Goal: Task Accomplishment & Management: Use online tool/utility

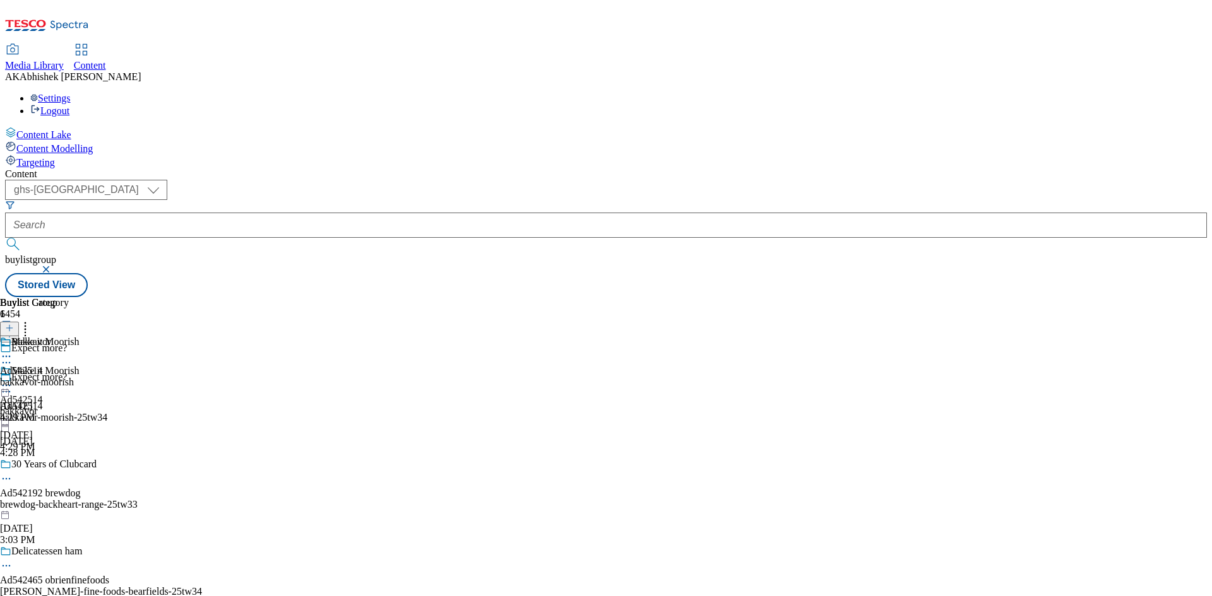
select select "ghs-[GEOGRAPHIC_DATA]"
click at [5, 238] on button "submit" at bounding box center [14, 244] width 18 height 13
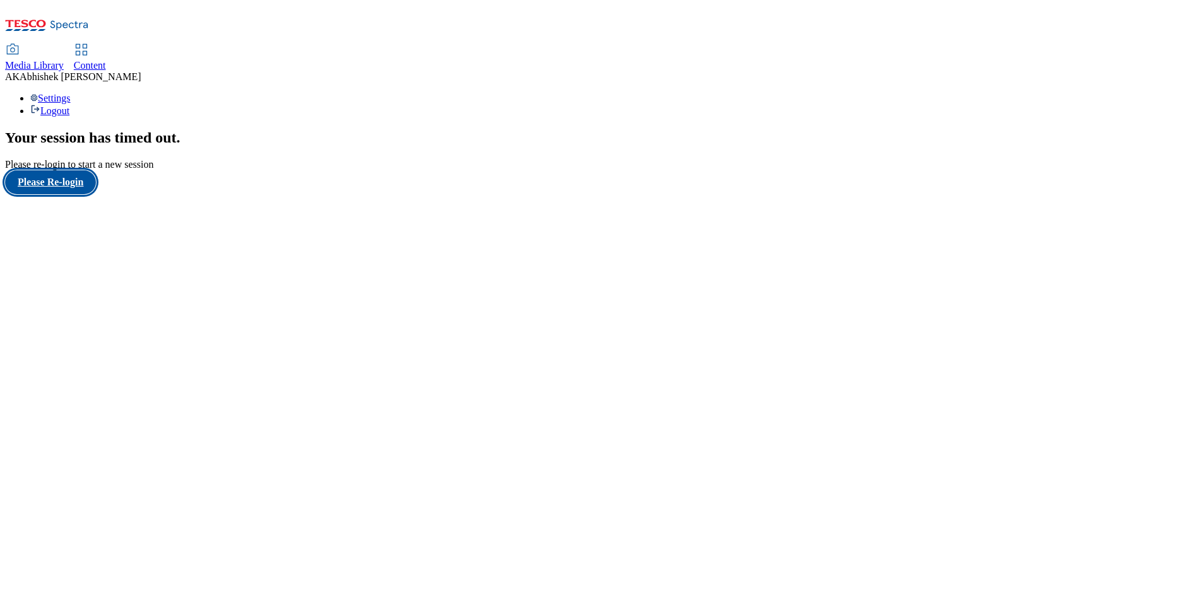
click at [71, 194] on button "Please Re-login" at bounding box center [50, 182] width 91 height 24
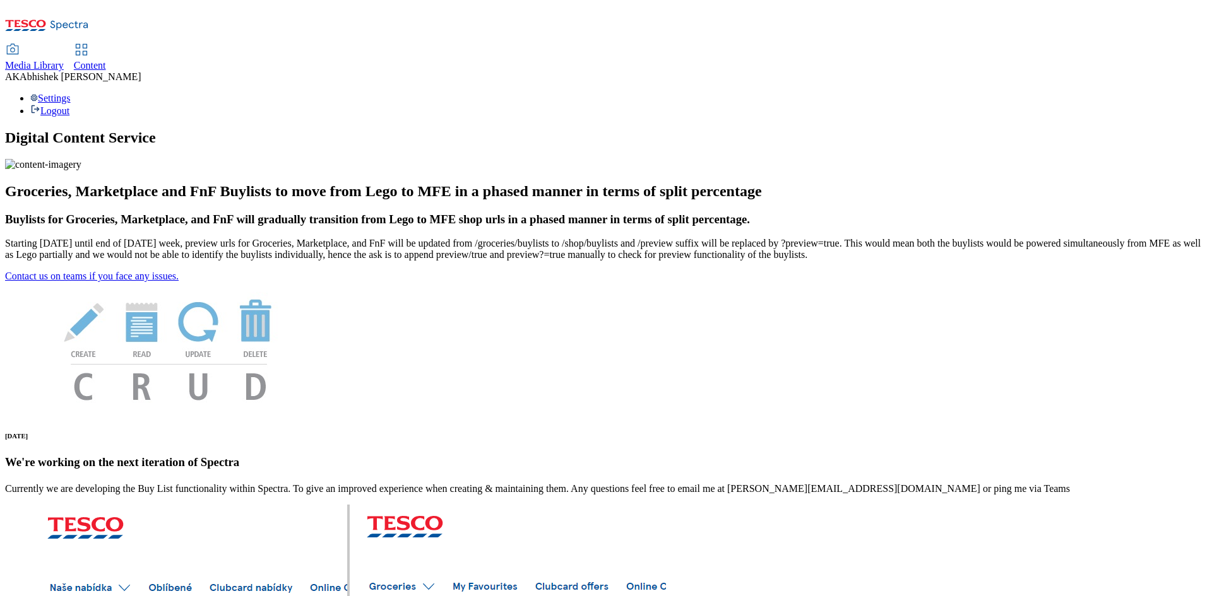
click at [106, 60] on span "Content" at bounding box center [90, 65] width 32 height 11
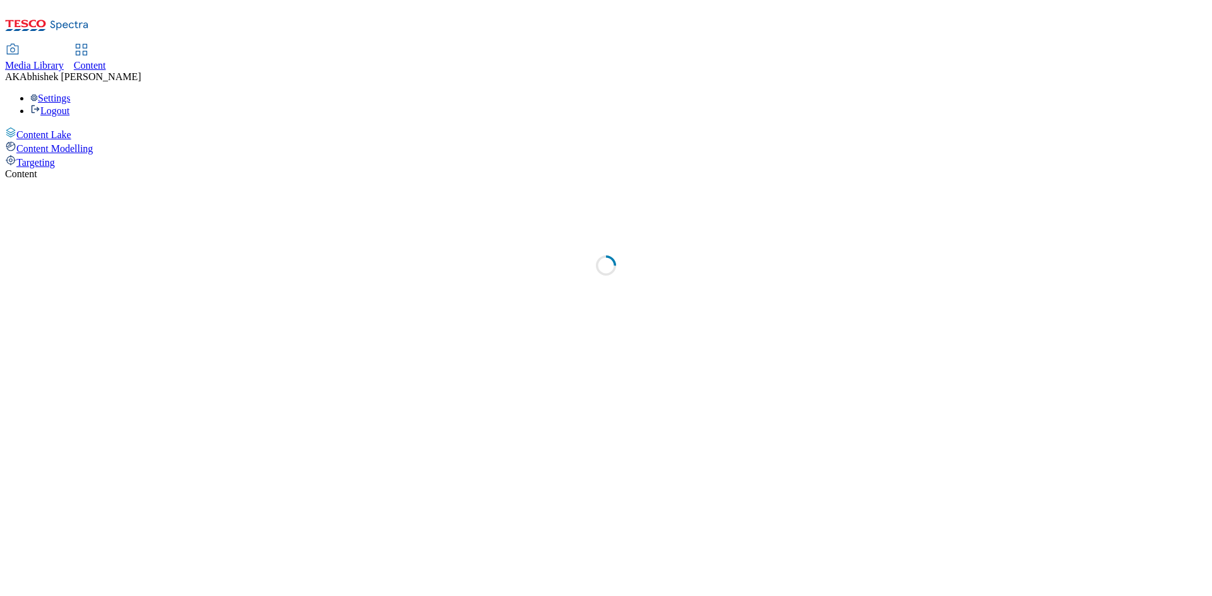
select select "ghs-[GEOGRAPHIC_DATA]"
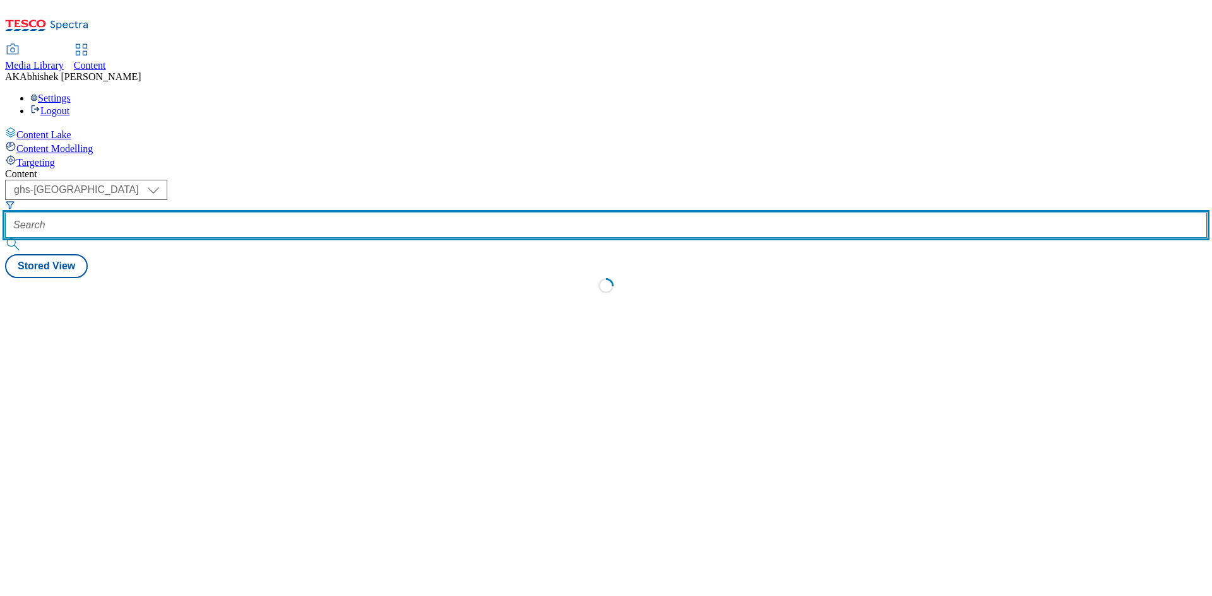
click at [294, 213] on input "text" at bounding box center [606, 225] width 1202 height 25
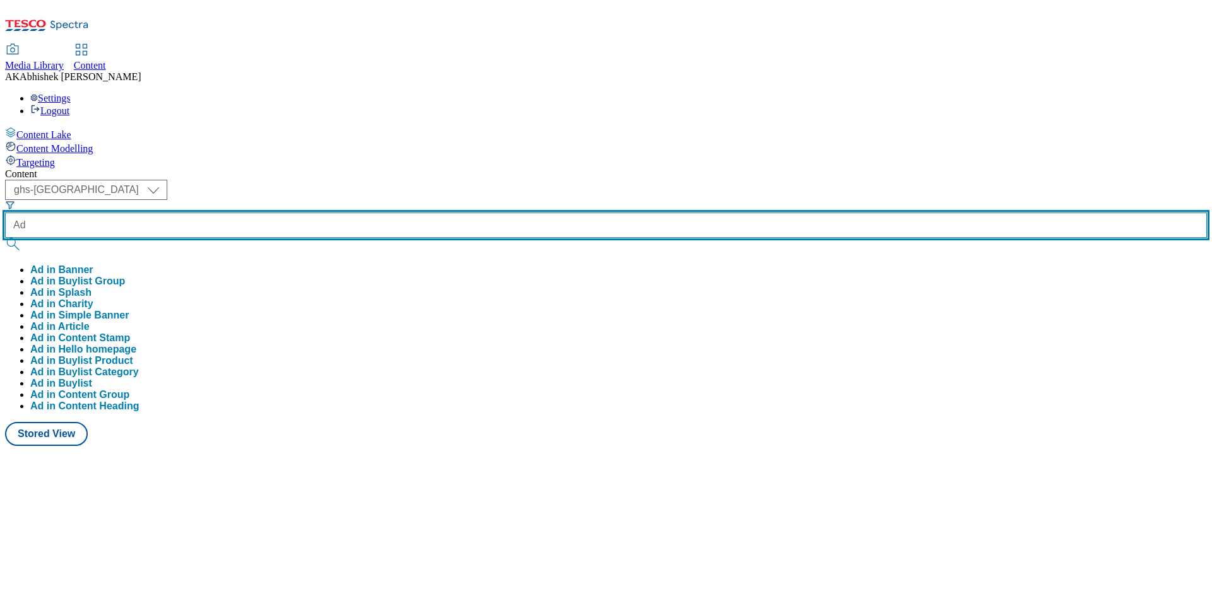
paste input "542270"
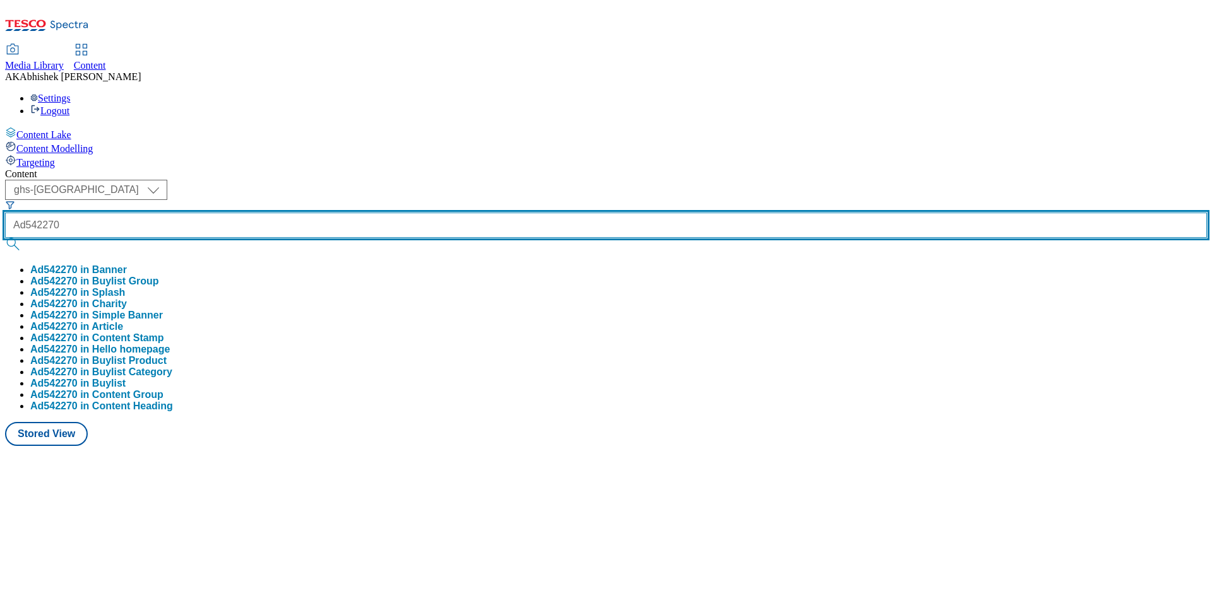
type input "Ad542270"
click at [5, 238] on button "submit" at bounding box center [14, 244] width 18 height 13
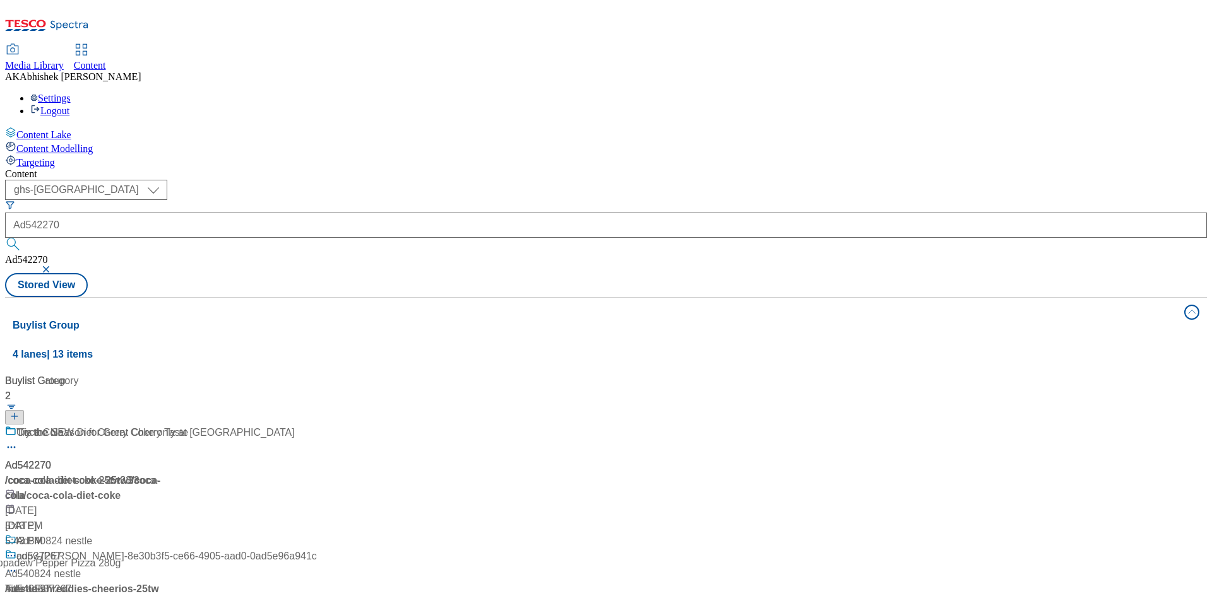
click at [665, 169] on div "Content ( optional ) ghs-roi ghs-[GEOGRAPHIC_DATA] ghs-uk Ad542270 Ad542270 Sto…" at bounding box center [606, 508] width 1202 height 679
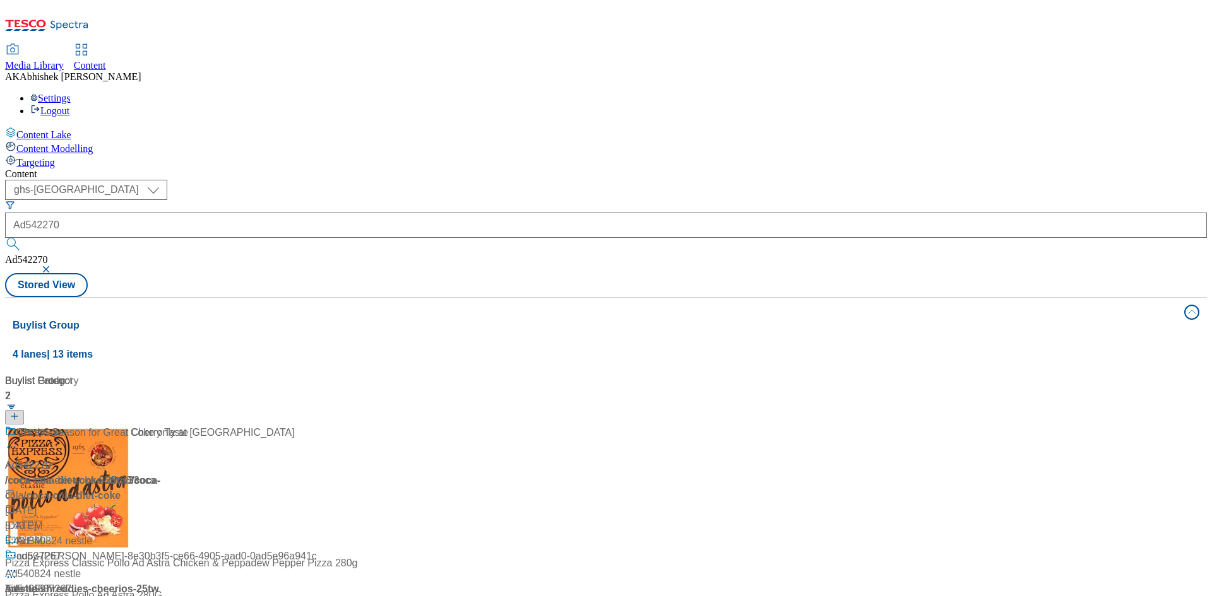
click at [295, 425] on div "Try the NEW Diet Cherry Coke only at [GEOGRAPHIC_DATA]" at bounding box center [150, 441] width 290 height 33
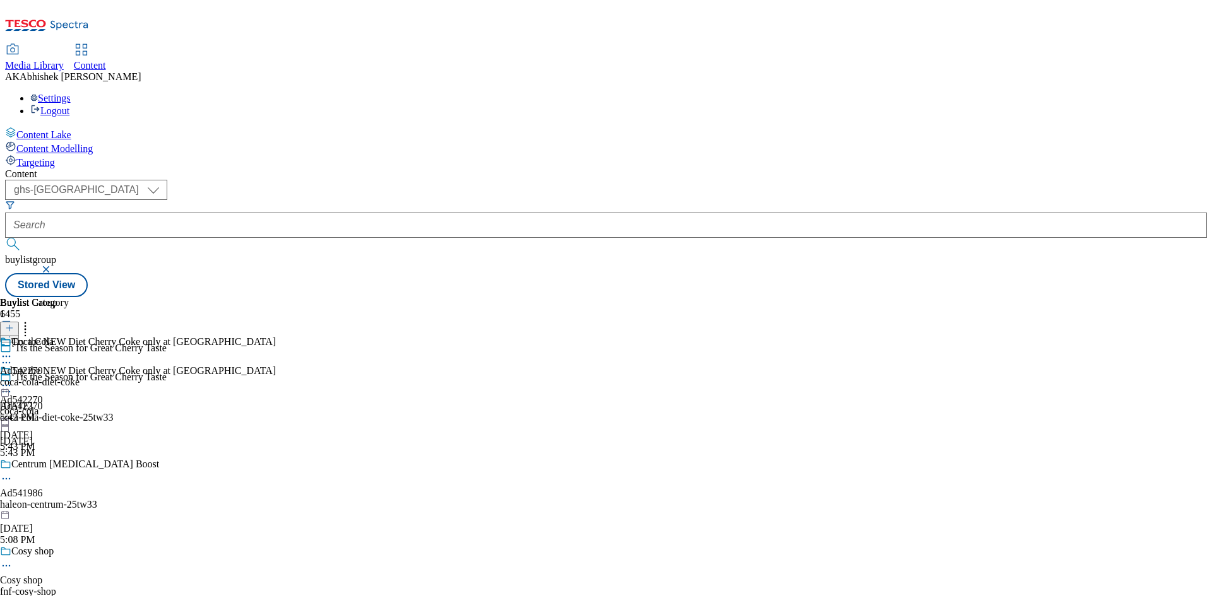
click at [11, 391] on circle at bounding box center [10, 392] width 2 height 2
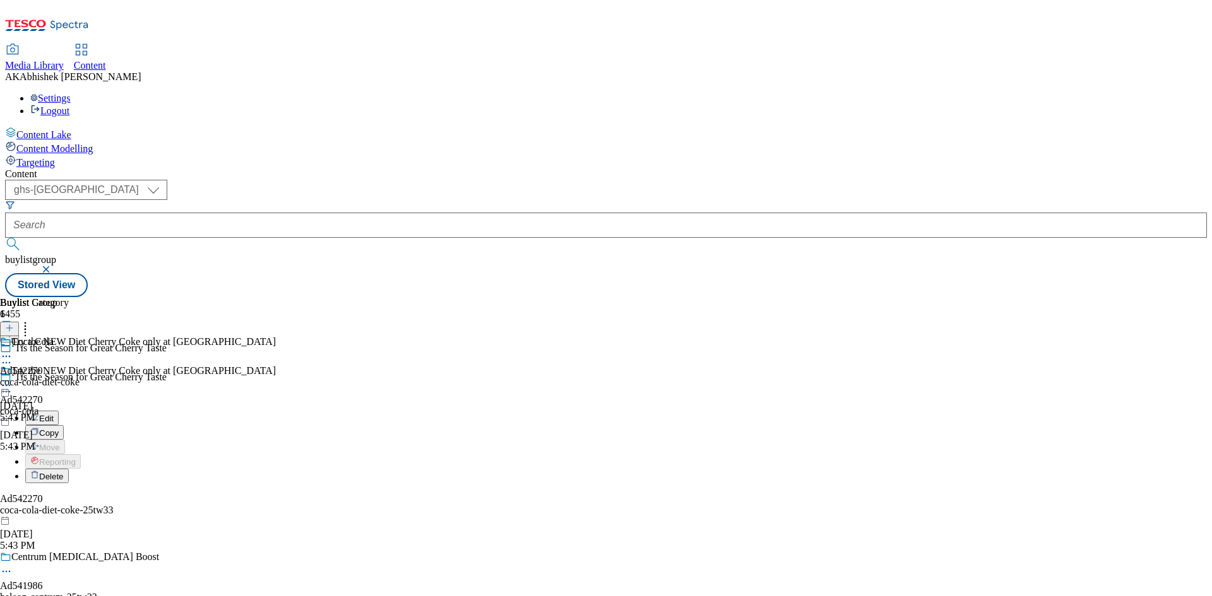
click at [54, 414] on span "Edit" at bounding box center [46, 418] width 15 height 9
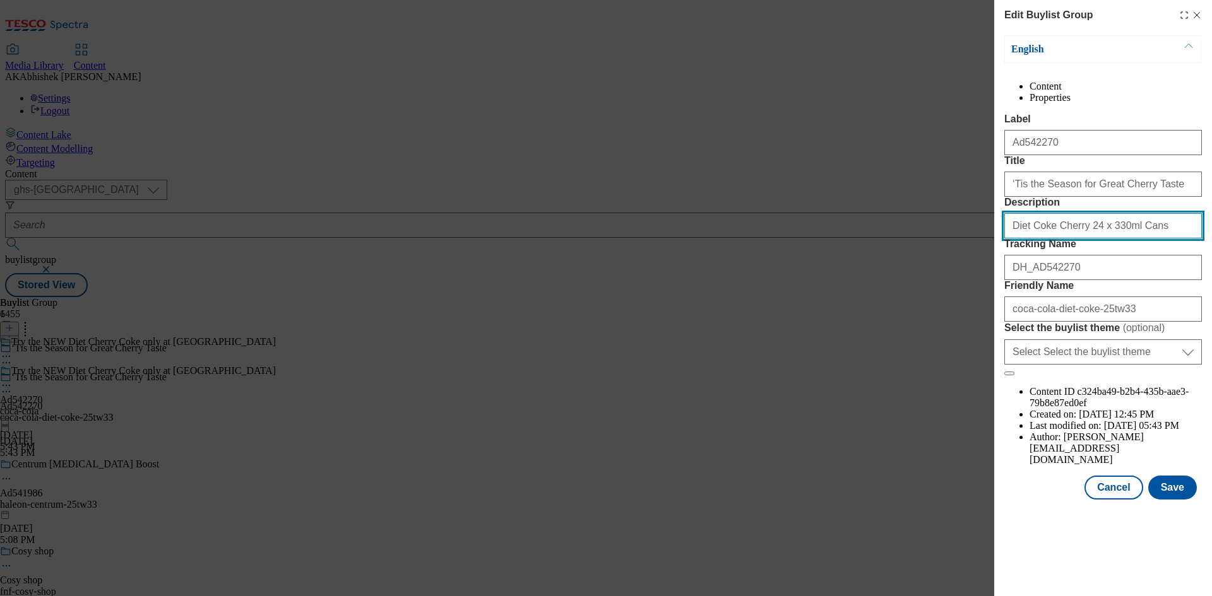
click at [1152, 239] on input "Diet Coke Cherry 24 x 330ml Cans" at bounding box center [1103, 225] width 198 height 25
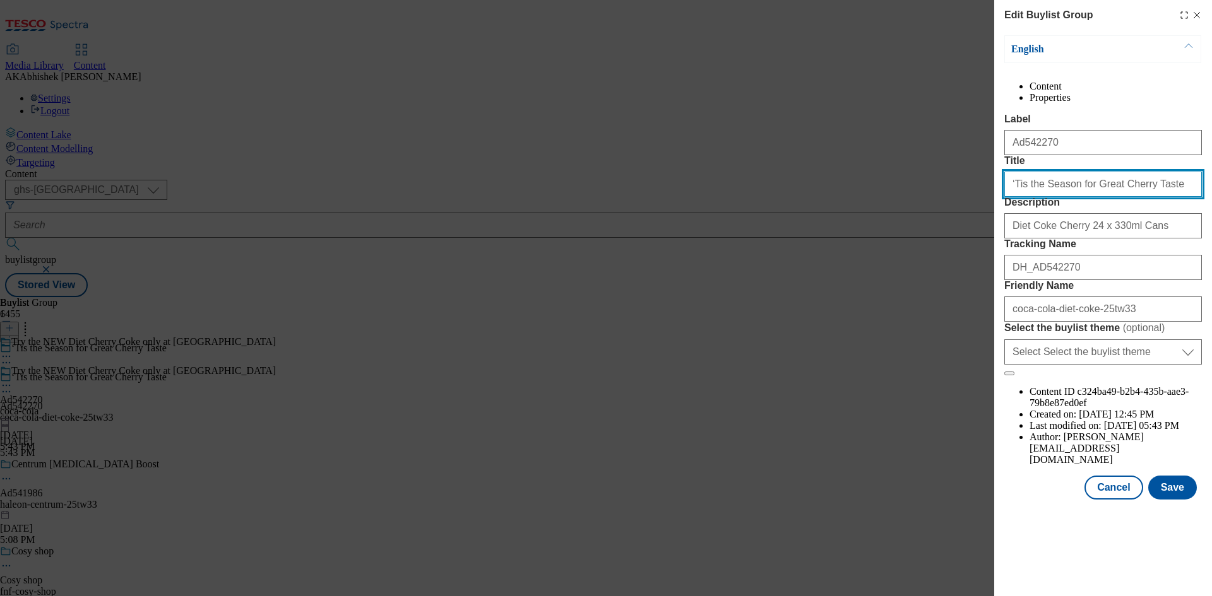
click at [1159, 197] on input "‘Tis the Season for Great Cherry Taste" at bounding box center [1103, 184] width 198 height 25
type input "‘Tis the Season for Great Cherry Taste"
click at [1172, 500] on button "Save" at bounding box center [1172, 488] width 49 height 24
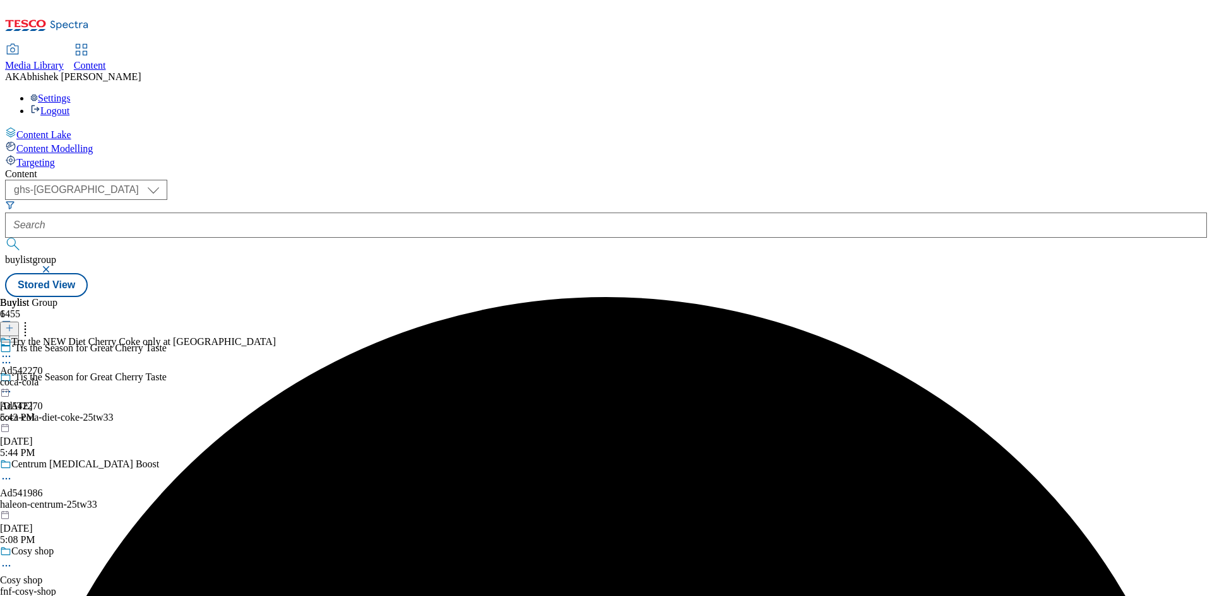
click at [276, 336] on div "Try the NEW Diet Cherry Coke only at [GEOGRAPHIC_DATA] Ad542270 coca-cola [DATE…" at bounding box center [138, 379] width 276 height 87
click at [13, 379] on icon at bounding box center [6, 385] width 13 height 13
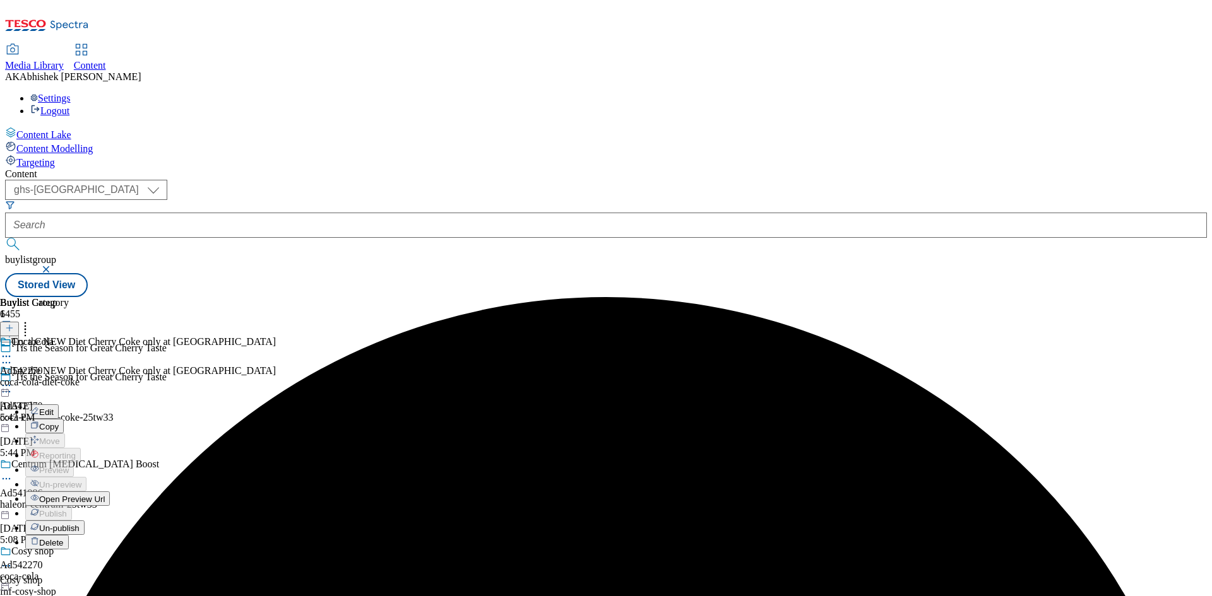
click at [80, 524] on span "Un-publish" at bounding box center [59, 528] width 40 height 9
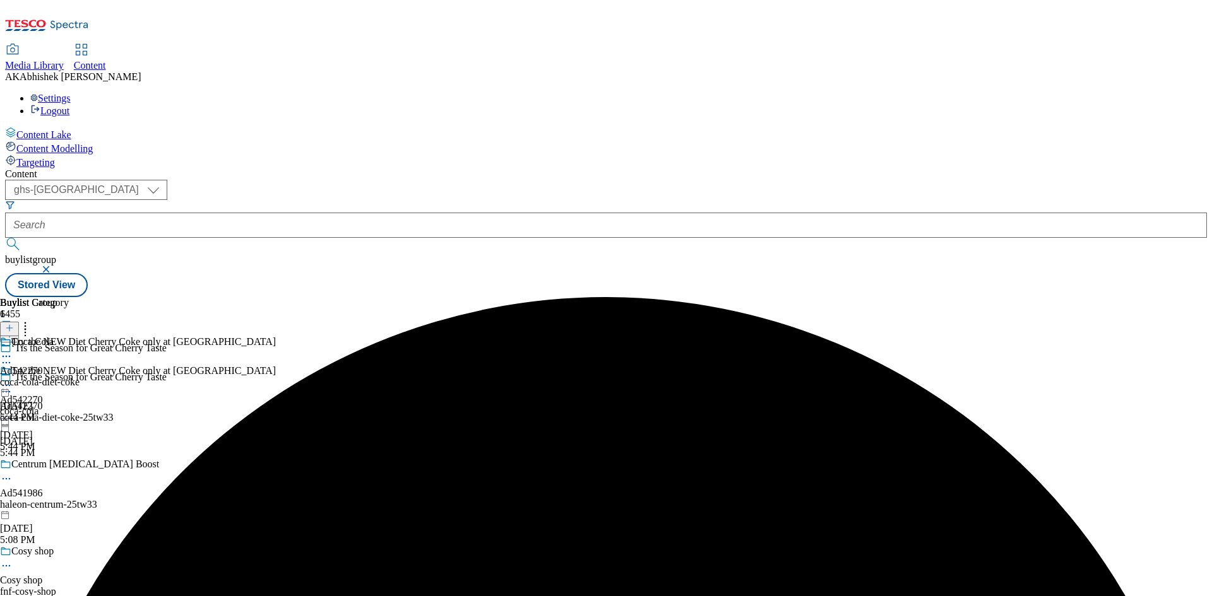
click at [13, 350] on icon at bounding box center [6, 356] width 13 height 13
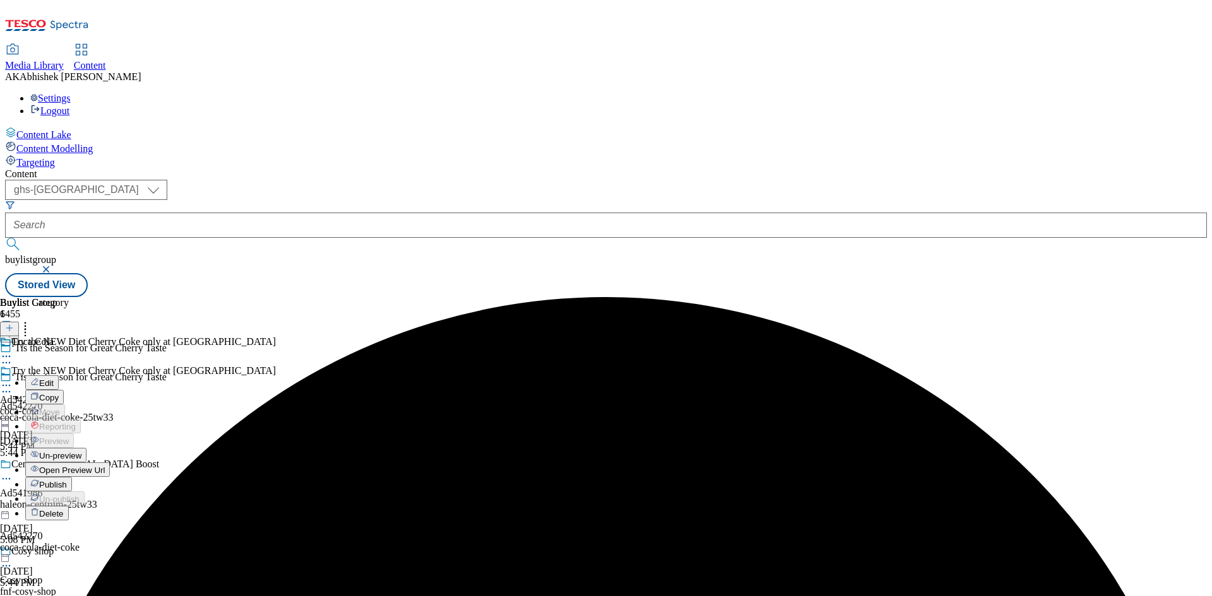
click at [81, 451] on span "Un-preview" at bounding box center [60, 455] width 42 height 9
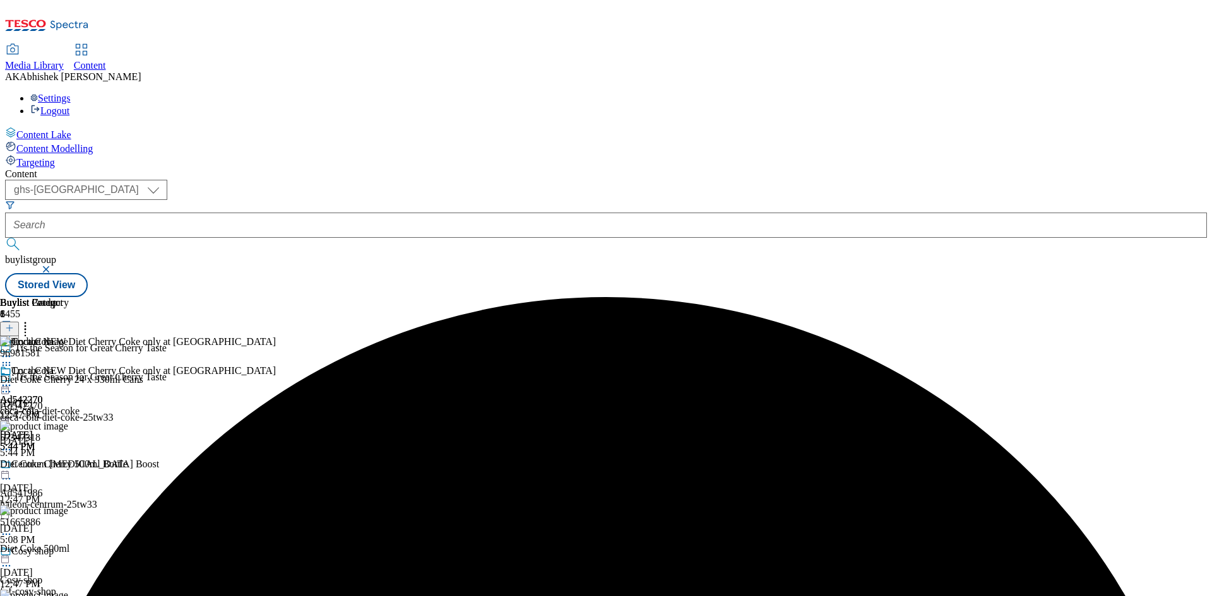
click at [13, 379] on icon at bounding box center [6, 385] width 13 height 13
click at [54, 408] on span "Edit" at bounding box center [46, 412] width 15 height 9
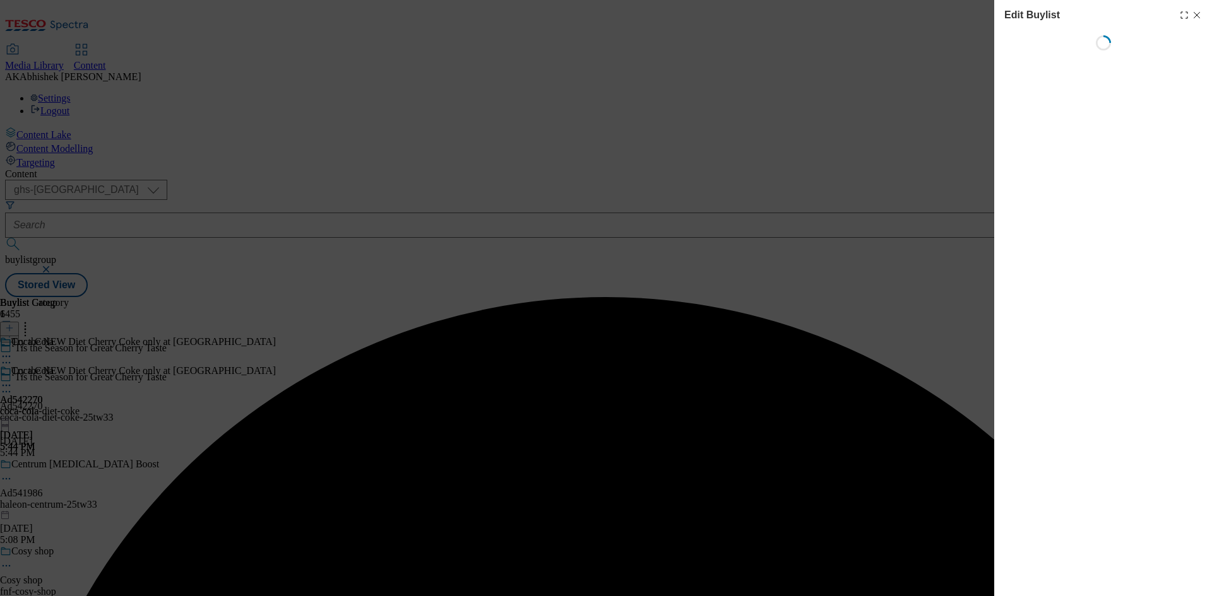
select select "tactical"
select select "supplier funded short term 1-3 weeks"
select select "dunnhumby"
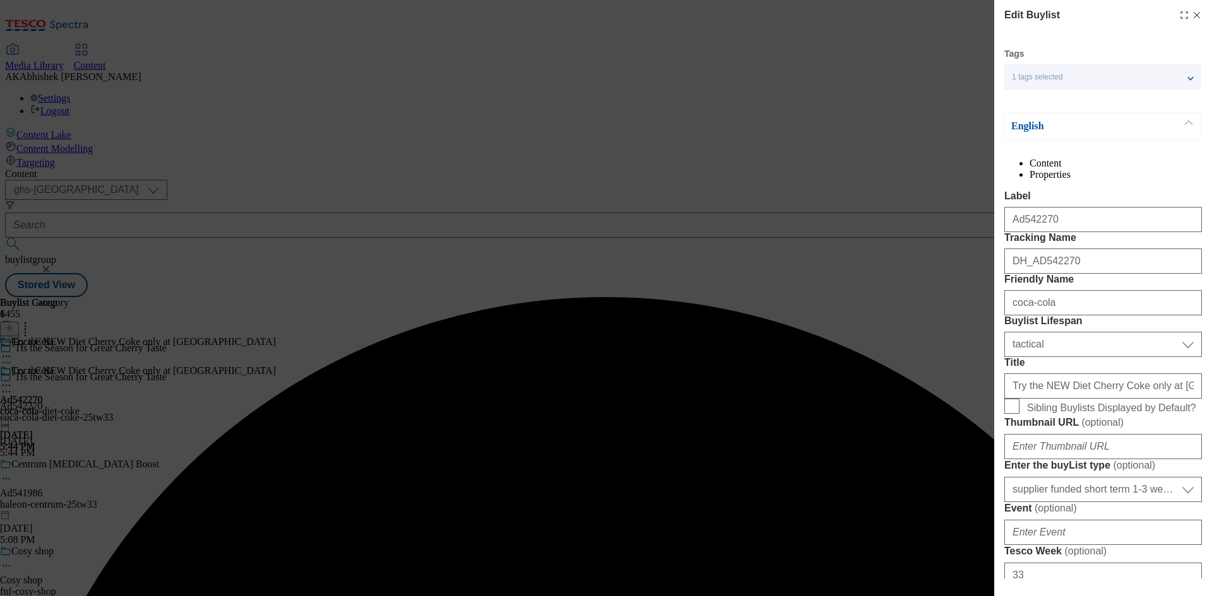
select select "Banner"
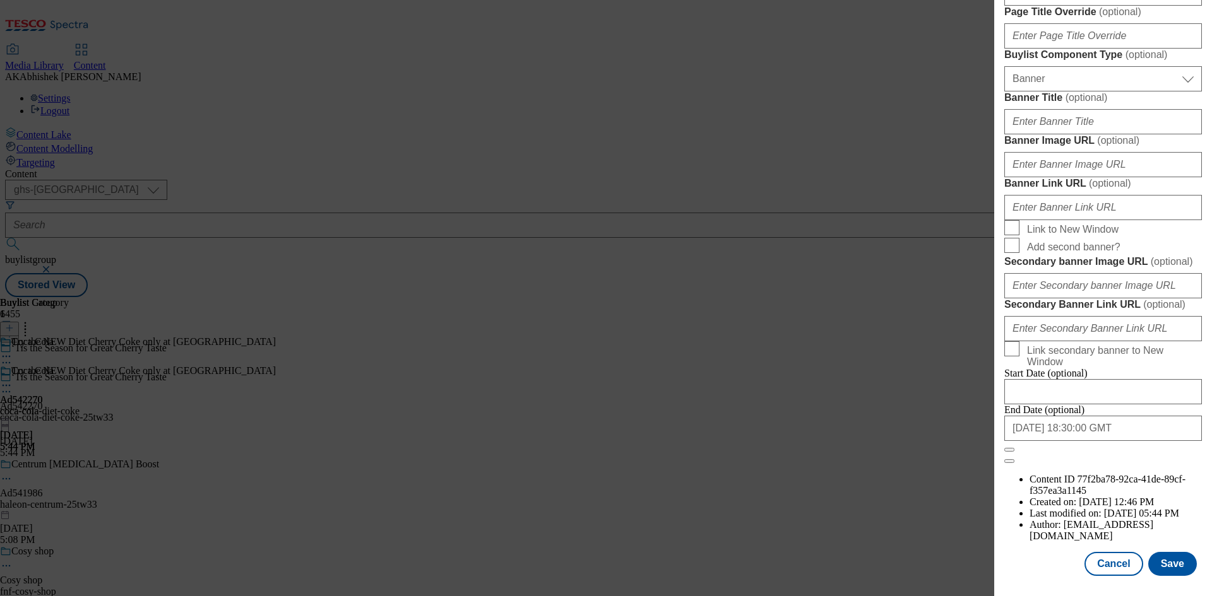
scroll to position [1240, 0]
click at [1169, 569] on button "Save" at bounding box center [1172, 564] width 49 height 24
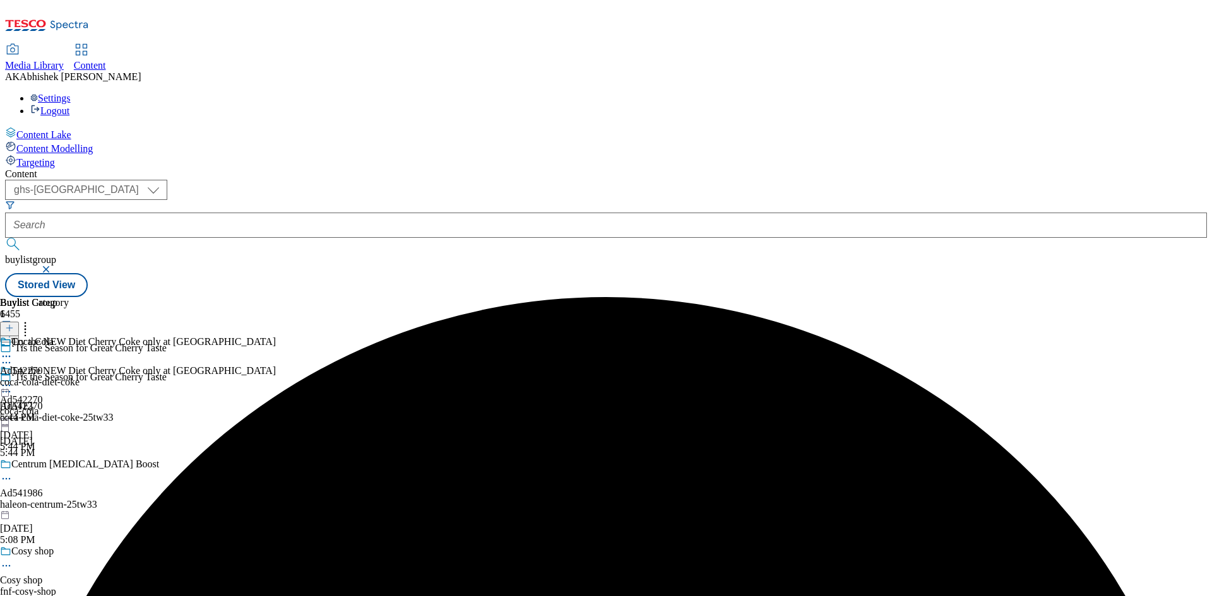
click at [13, 350] on icon at bounding box center [6, 356] width 13 height 13
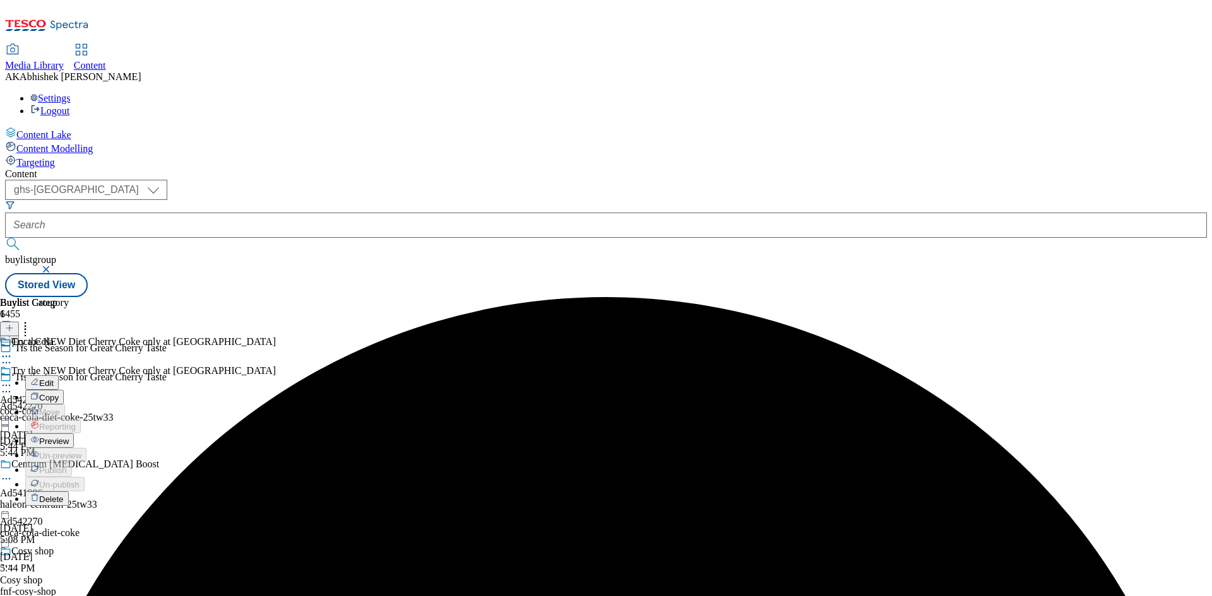
click at [54, 379] on span "Edit" at bounding box center [46, 383] width 15 height 9
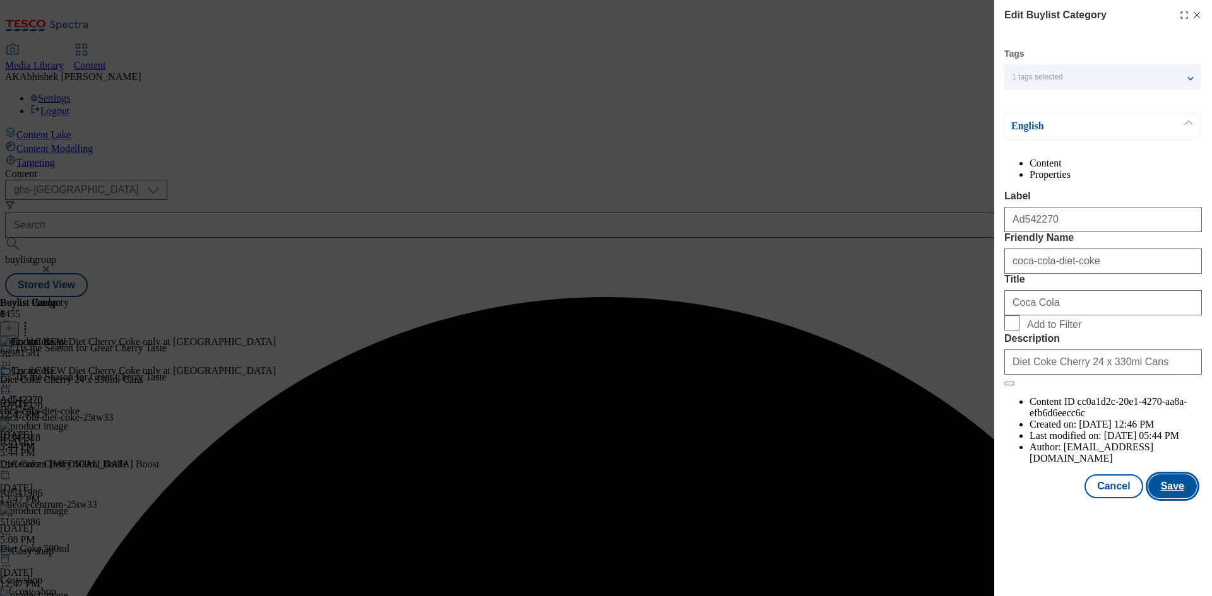
click at [1190, 499] on button "Save" at bounding box center [1172, 487] width 49 height 24
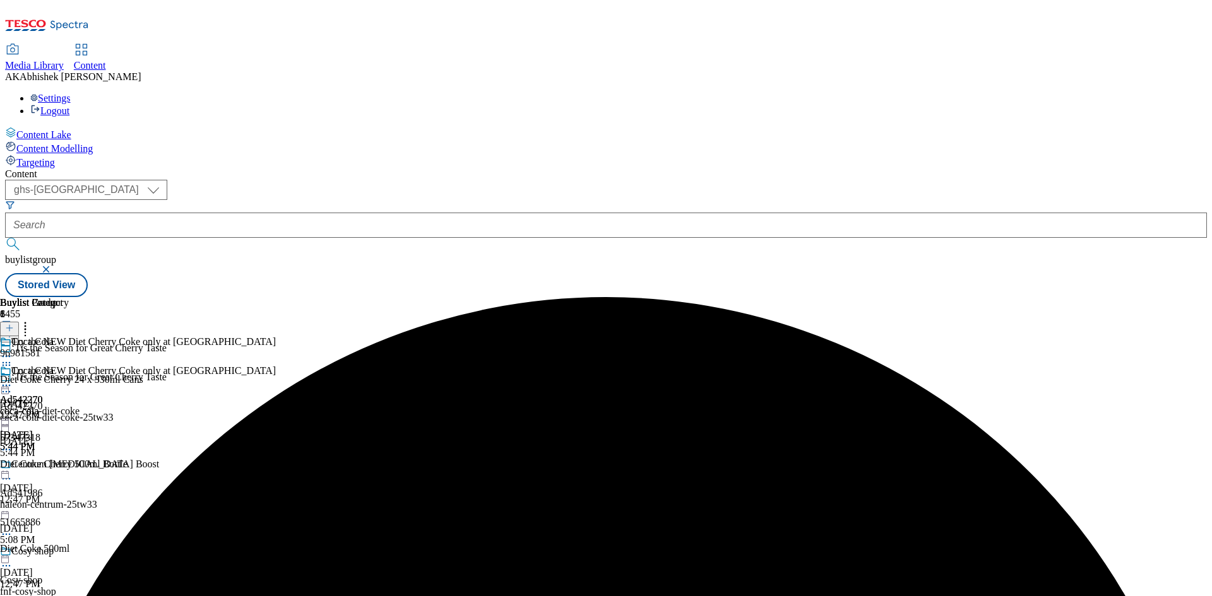
click at [13, 379] on icon at bounding box center [6, 385] width 13 height 13
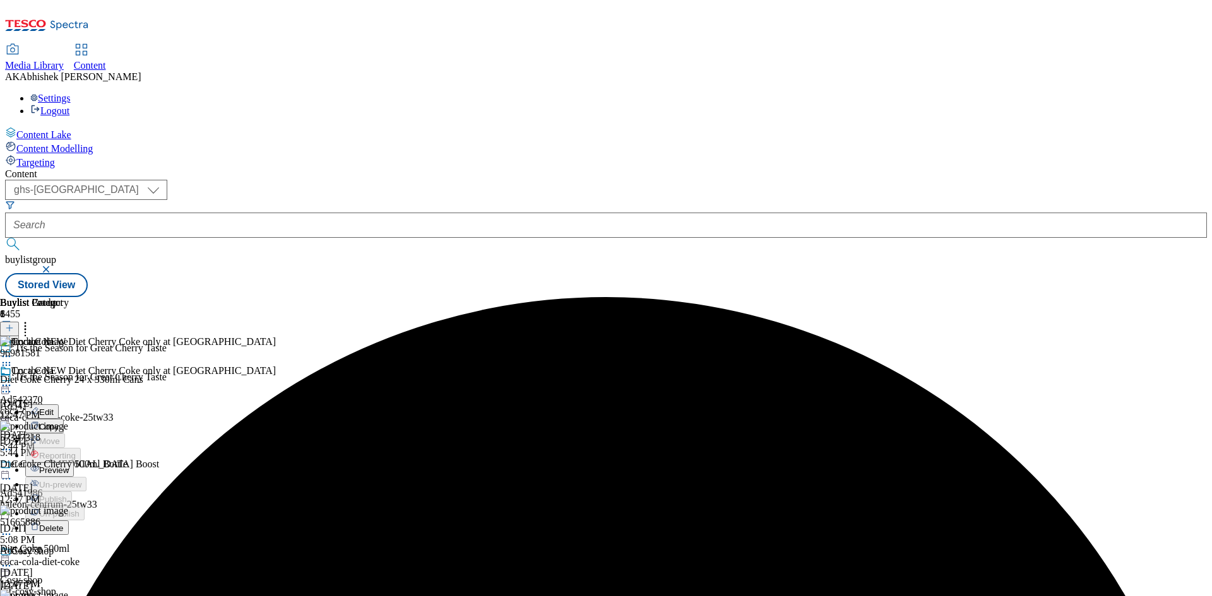
click at [86, 463] on li "Preview" at bounding box center [55, 470] width 61 height 15
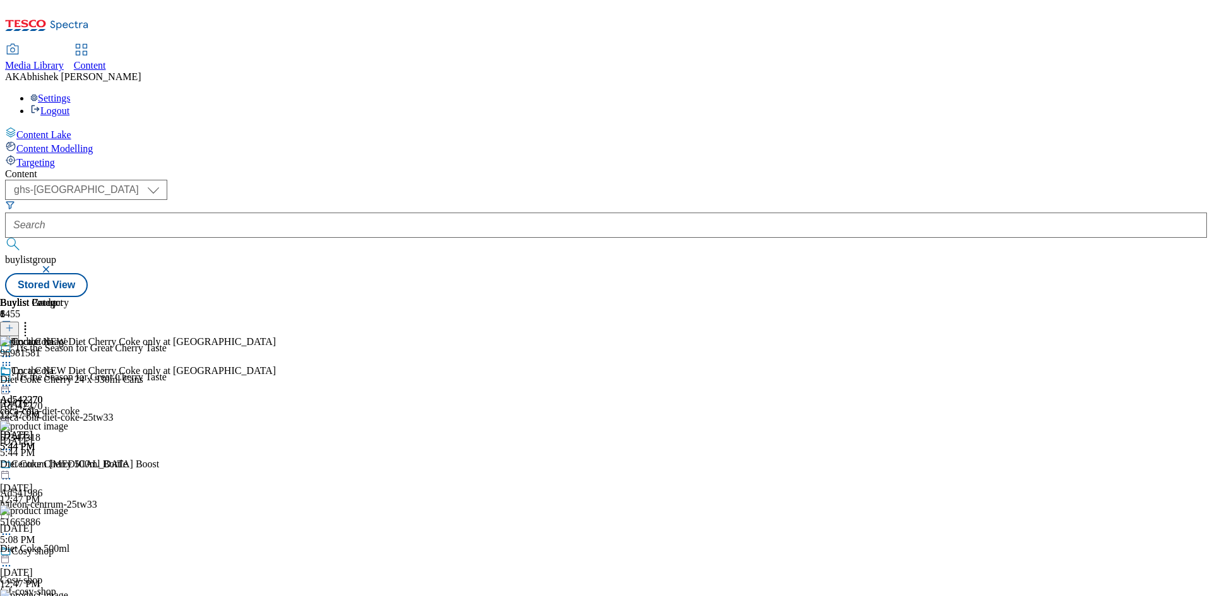
click at [13, 379] on icon at bounding box center [6, 385] width 13 height 13
click at [69, 466] on span "Preview" at bounding box center [54, 470] width 30 height 9
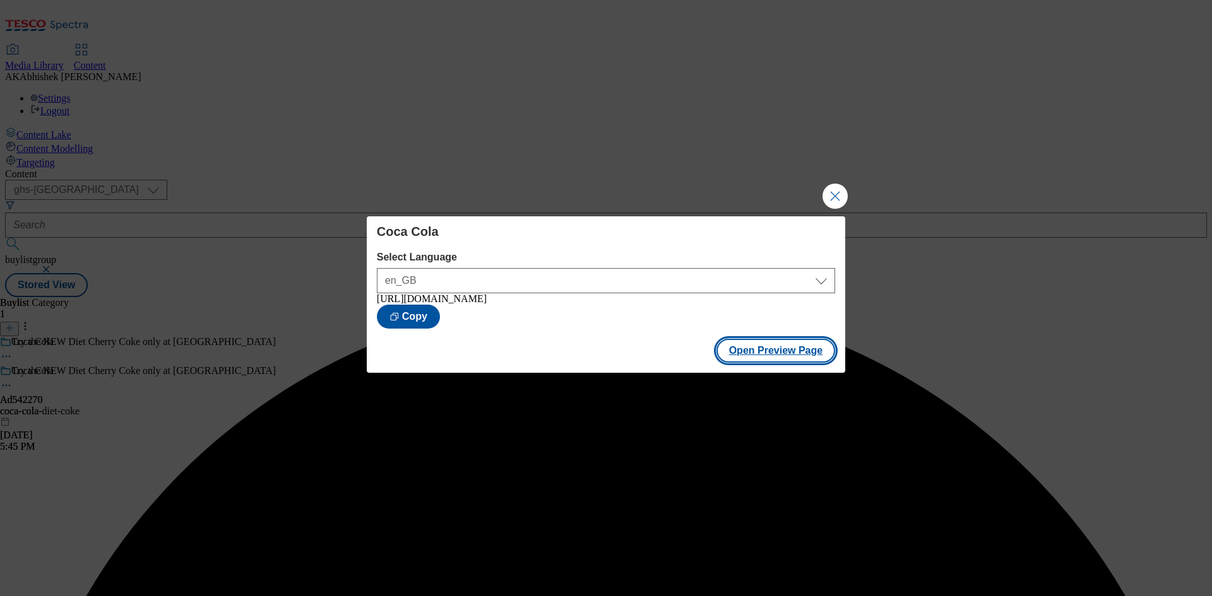
click at [757, 360] on button "Open Preview Page" at bounding box center [775, 351] width 119 height 24
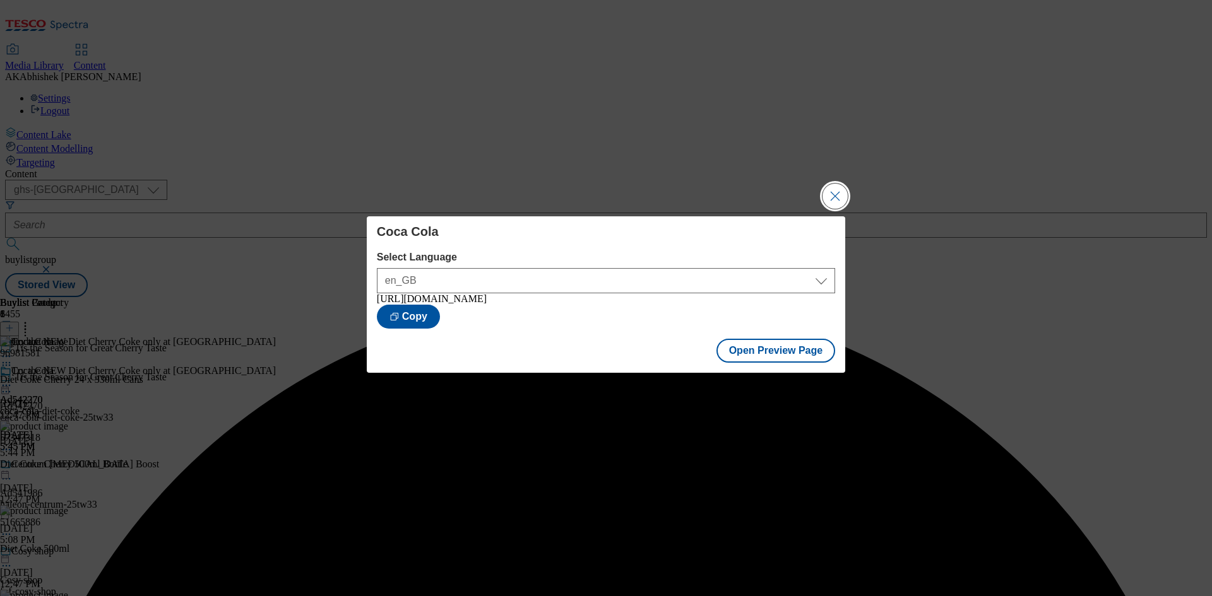
click at [833, 194] on button "Close Modal" at bounding box center [834, 196] width 25 height 25
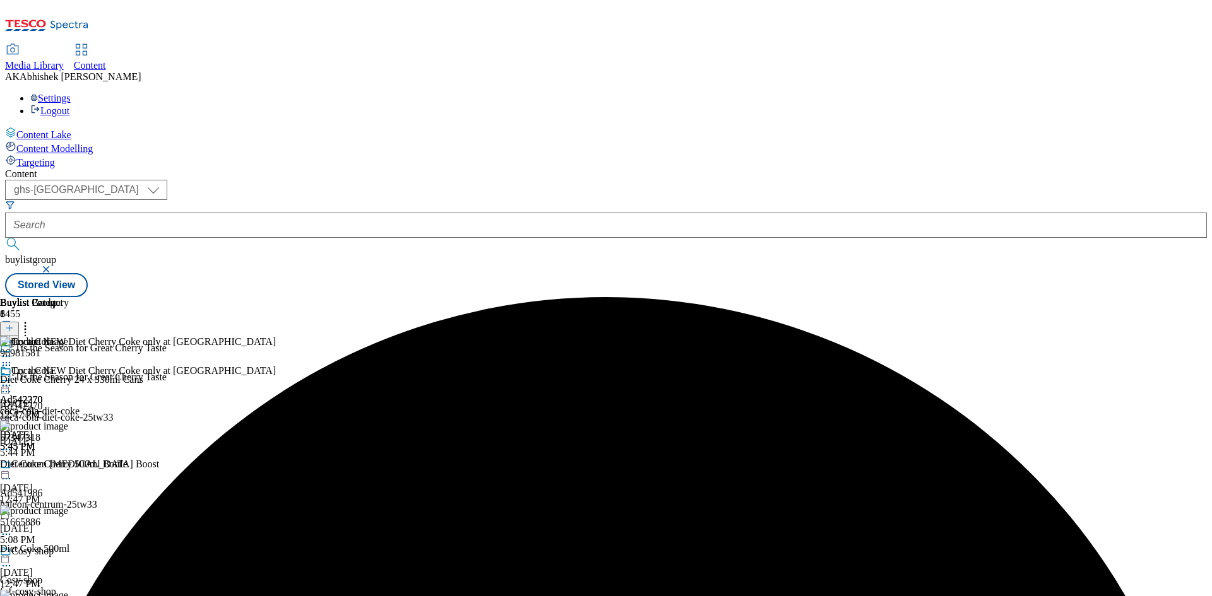
click at [13, 379] on icon at bounding box center [6, 385] width 13 height 13
click at [67, 509] on span "Publish" at bounding box center [53, 513] width 28 height 9
